Goal: Task Accomplishment & Management: Manage account settings

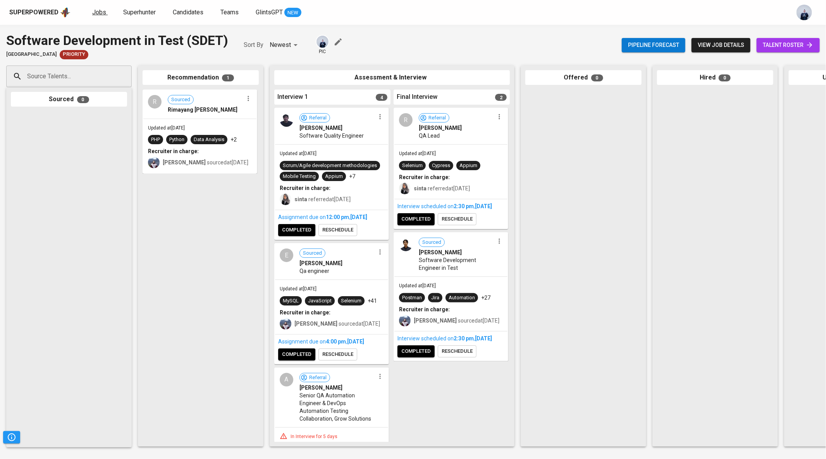
scroll to position [1147, 0]
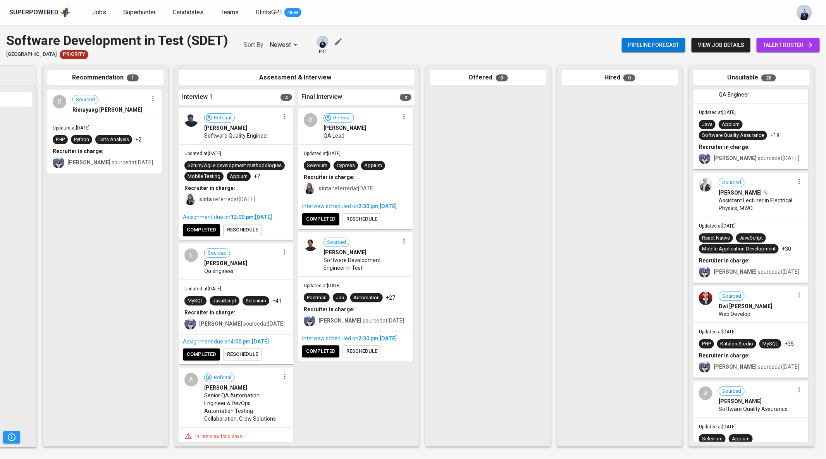
click at [95, 11] on span "Jobs" at bounding box center [99, 12] width 14 height 7
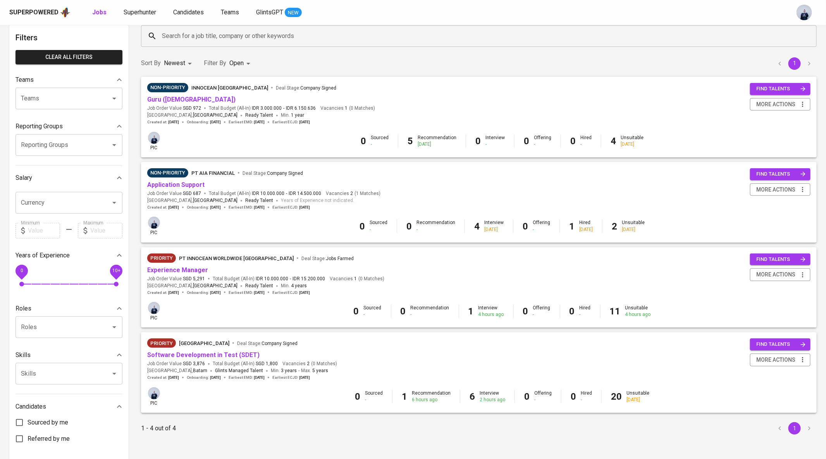
scroll to position [38, 0]
click at [183, 185] on link "Application Support" at bounding box center [175, 183] width 57 height 7
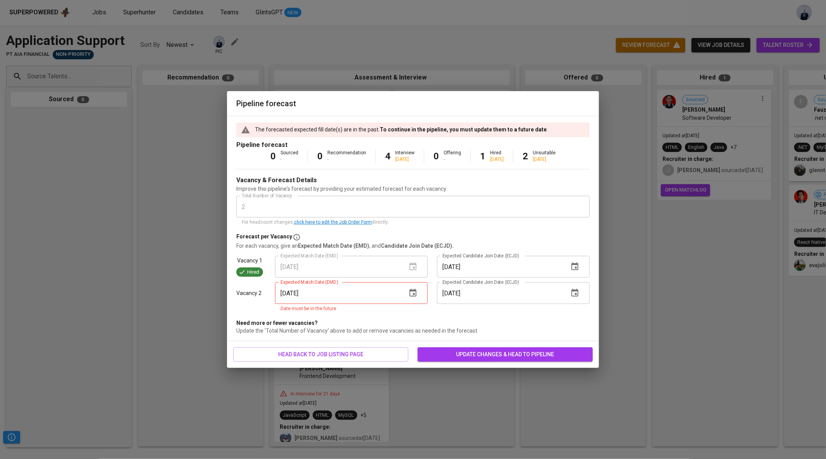
click at [416, 292] on icon "button" at bounding box center [412, 293] width 7 height 8
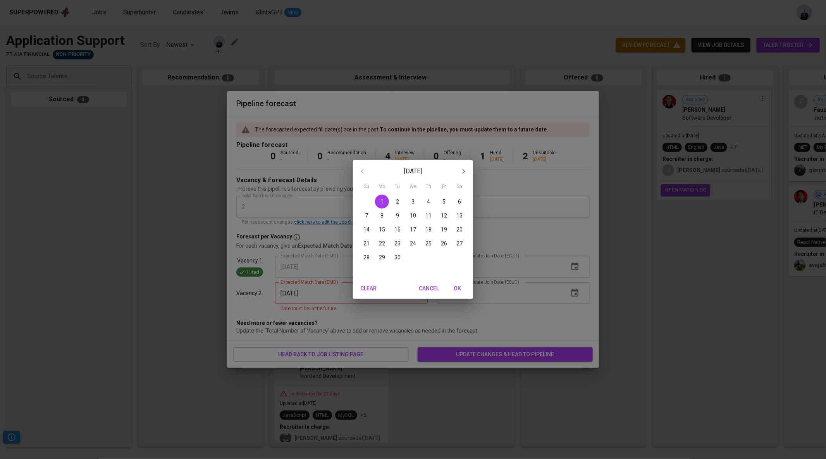
click at [381, 216] on p "8" at bounding box center [381, 215] width 3 height 8
type input "[DATE]"
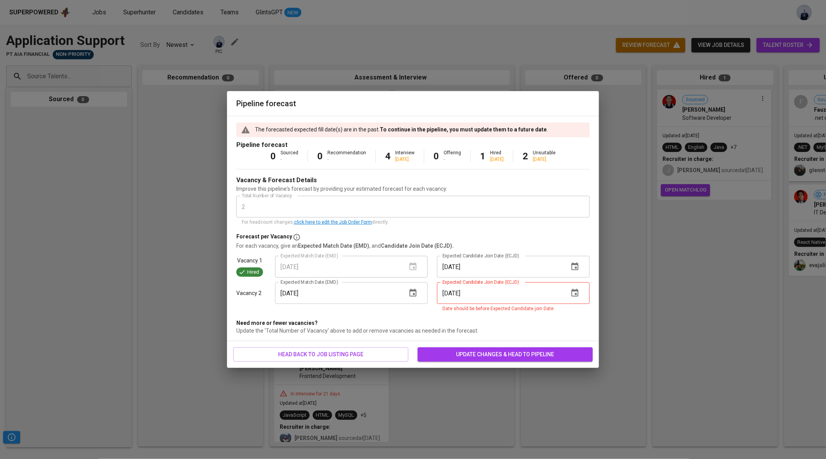
click at [577, 292] on icon "button" at bounding box center [574, 292] width 9 height 9
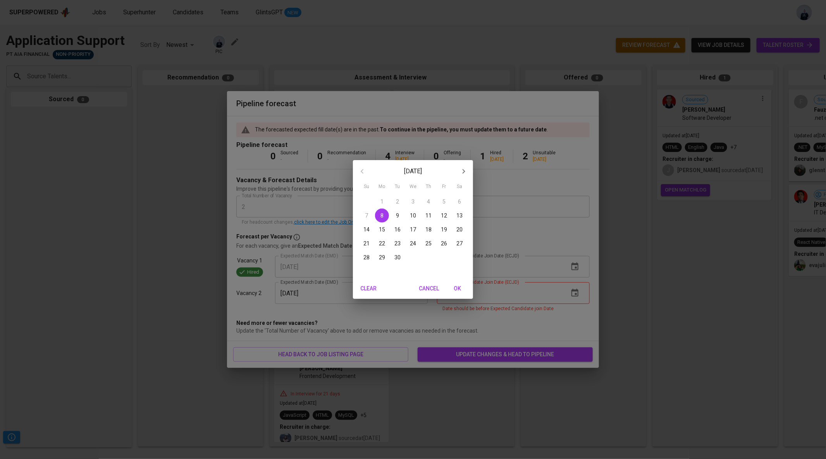
click at [382, 241] on p "22" at bounding box center [382, 243] width 6 height 8
type input "[DATE]"
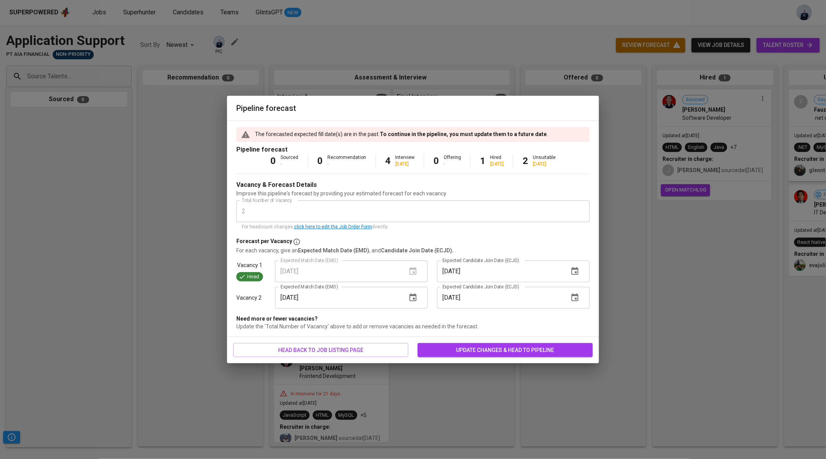
click at [460, 351] on span "update changes & head to pipeline" at bounding box center [505, 350] width 163 height 10
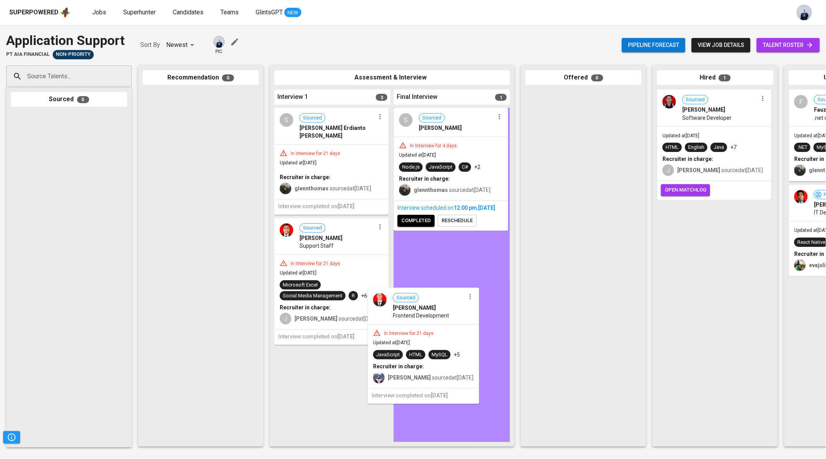
drag, startPoint x: 331, startPoint y: 353, endPoint x: 434, endPoint y: 313, distance: 110.5
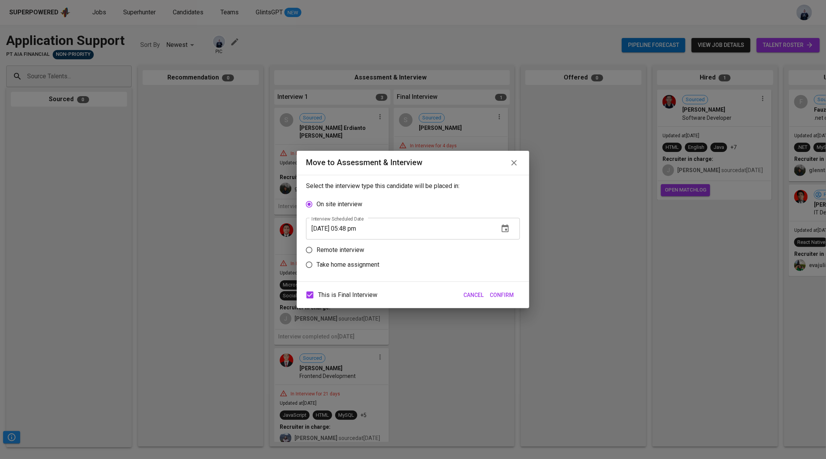
click at [358, 249] on p "Remote interview" at bounding box center [340, 249] width 48 height 9
click at [316, 249] on input "Remote interview" at bounding box center [309, 249] width 15 height 15
radio input "true"
click at [505, 240] on icon "button" at bounding box center [505, 243] width 7 height 8
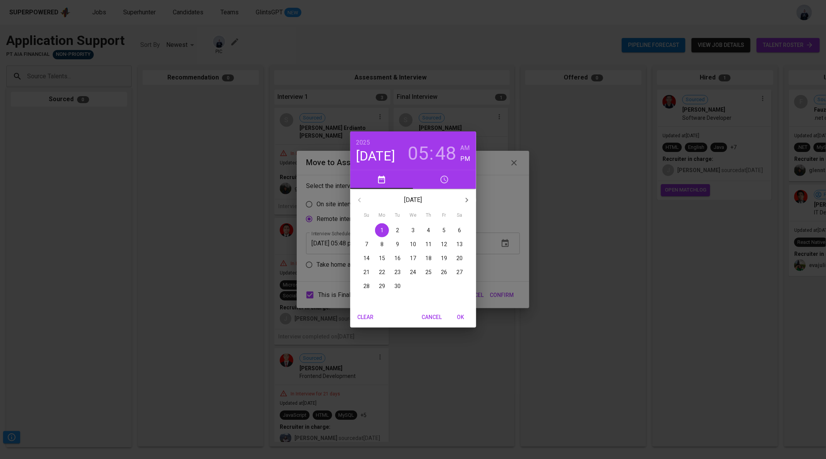
click at [415, 228] on span "3" at bounding box center [413, 230] width 14 height 8
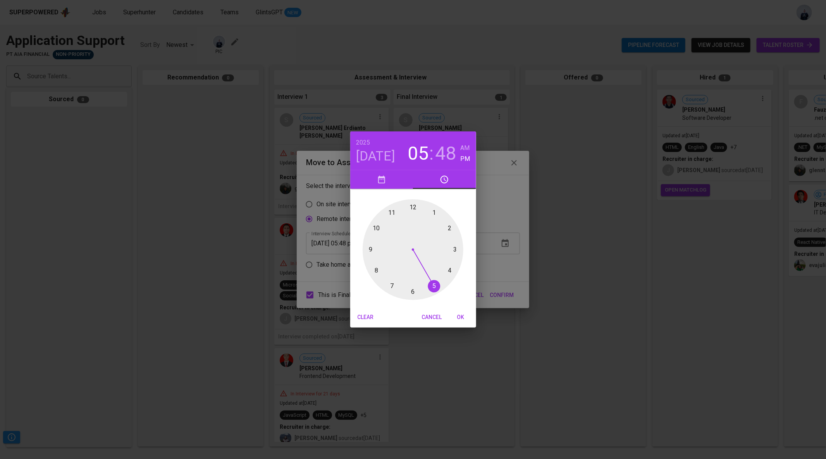
click at [413, 209] on div at bounding box center [413, 249] width 101 height 101
click at [413, 206] on div at bounding box center [413, 249] width 101 height 101
type input "[DATE] 12:00 pm"
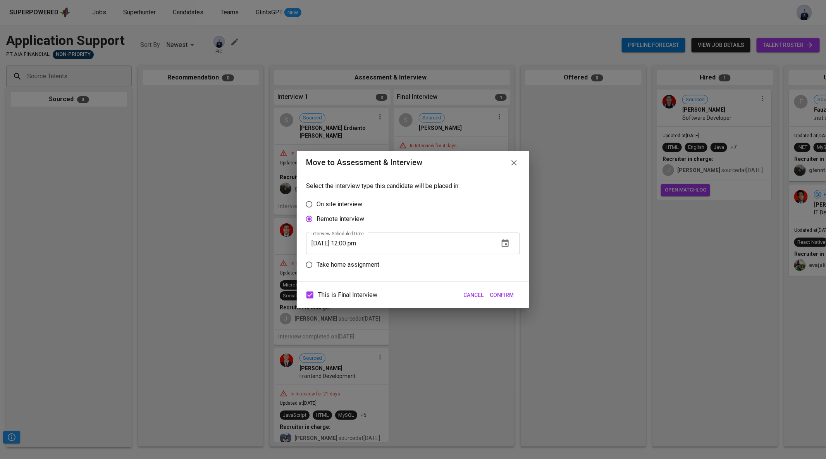
click at [500, 295] on span "Confirm" at bounding box center [502, 295] width 24 height 10
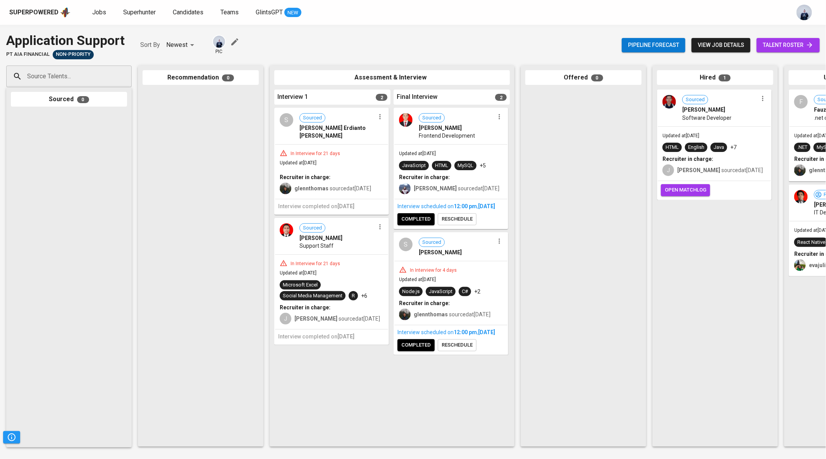
click at [501, 245] on icon "button" at bounding box center [499, 241] width 8 height 8
click at [519, 284] on span "Move to unsuitable" at bounding box center [520, 285] width 41 height 7
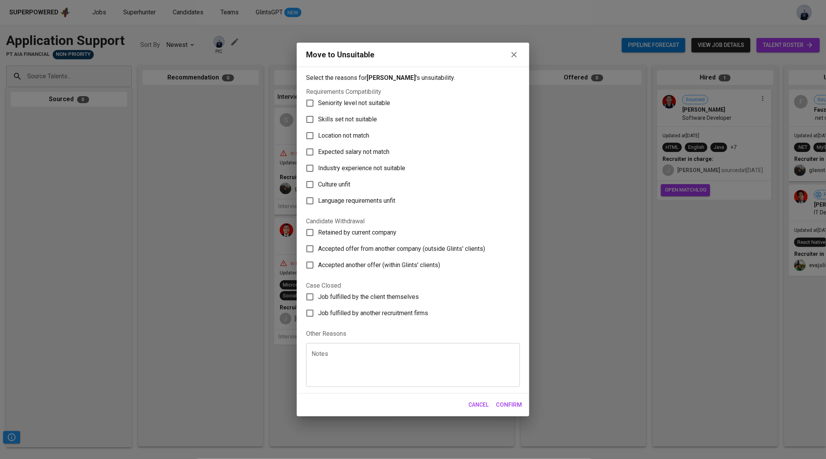
click at [371, 232] on span "Retained by current company" at bounding box center [357, 232] width 78 height 9
click at [318, 232] on input "Retained by current company" at bounding box center [310, 232] width 16 height 16
click at [371, 232] on span "Retained by current company" at bounding box center [357, 232] width 78 height 9
click at [318, 232] on input "Retained by current company" at bounding box center [310, 232] width 16 height 16
checkbox input "false"
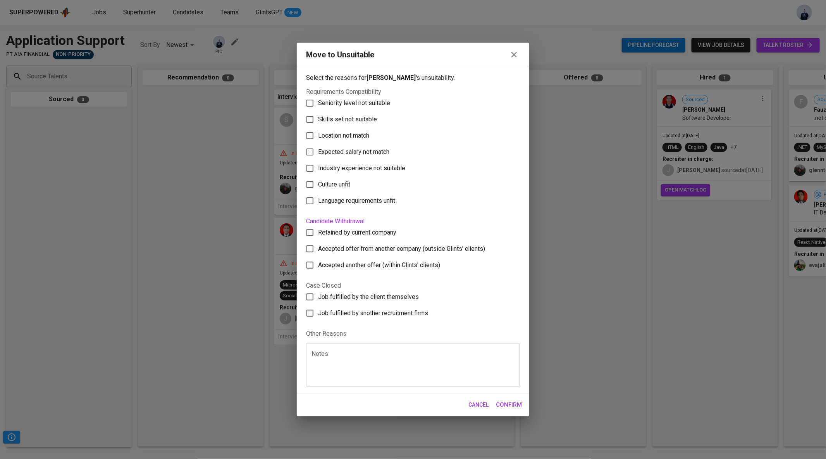
click at [356, 351] on textarea at bounding box center [412, 364] width 203 height 29
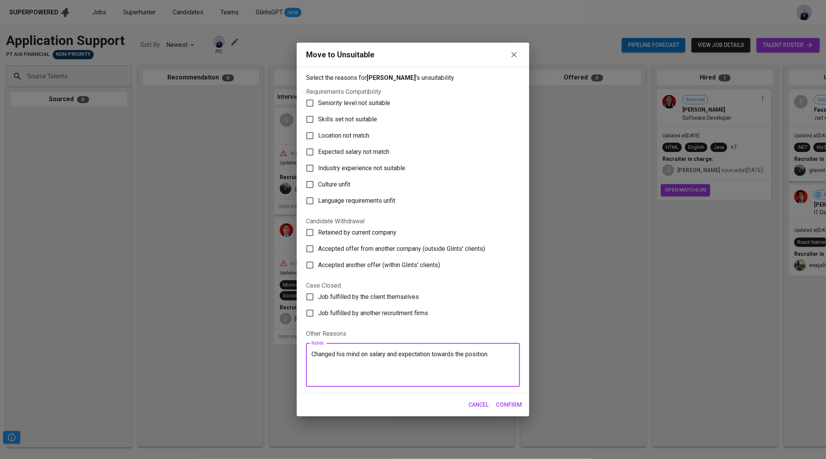
type textarea "Changed his mind on salary and expectation towards the position."
click at [519, 401] on span "Confirm" at bounding box center [509, 404] width 26 height 10
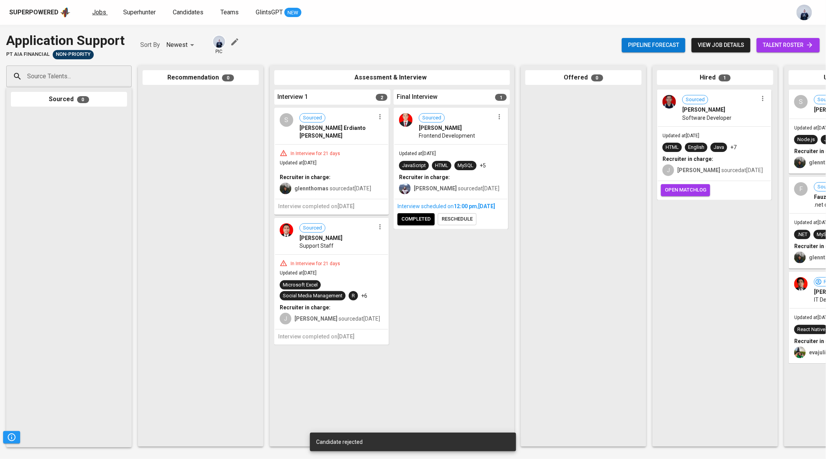
click at [98, 10] on span "Jobs" at bounding box center [99, 12] width 14 height 7
